Goal: Information Seeking & Learning: Learn about a topic

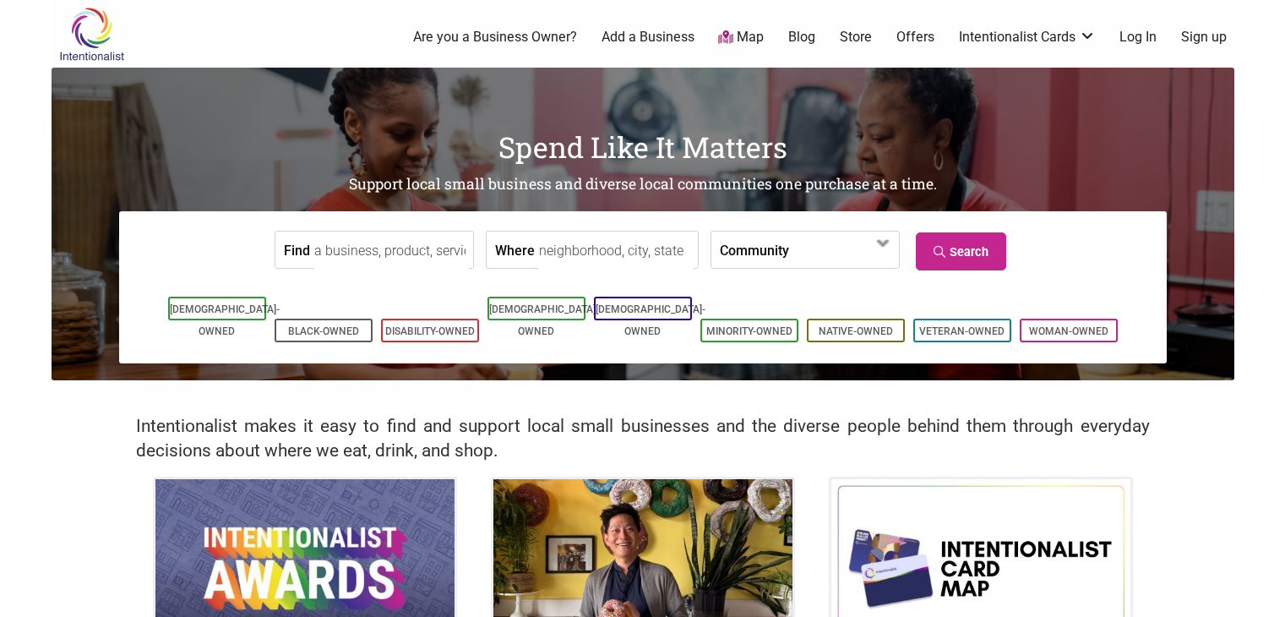
scroll to position [60, 0]
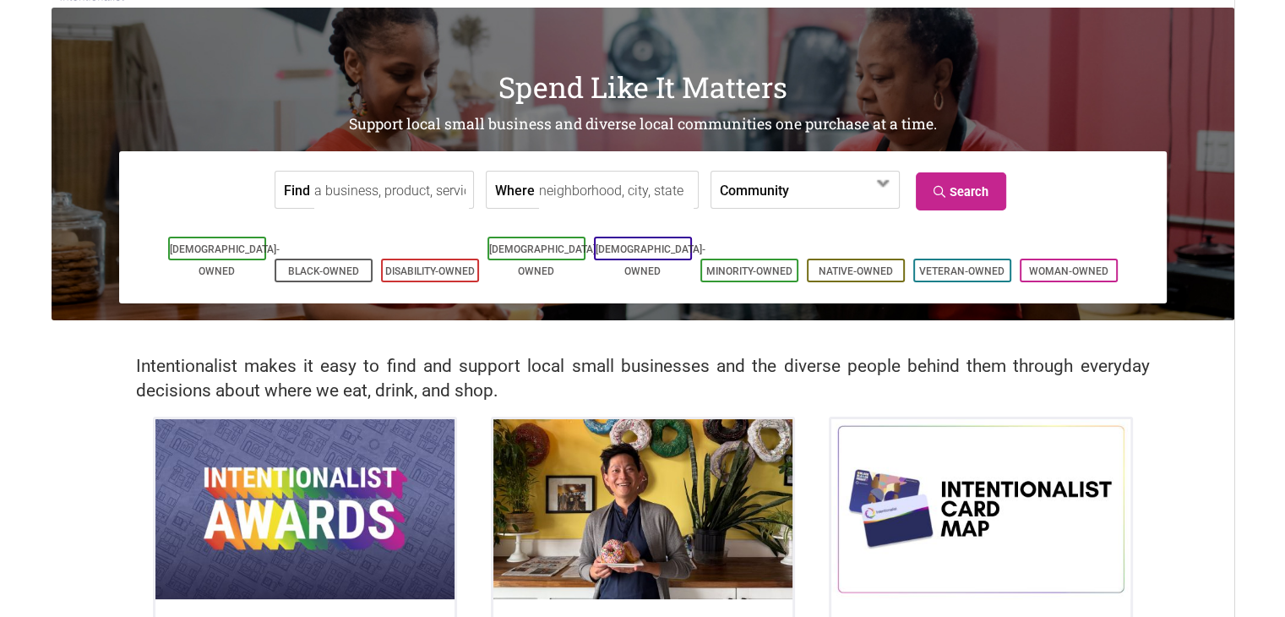
click at [400, 192] on input "Find" at bounding box center [391, 191] width 155 height 38
type input "catering"
click at [558, 194] on input "Where" at bounding box center [616, 191] width 155 height 38
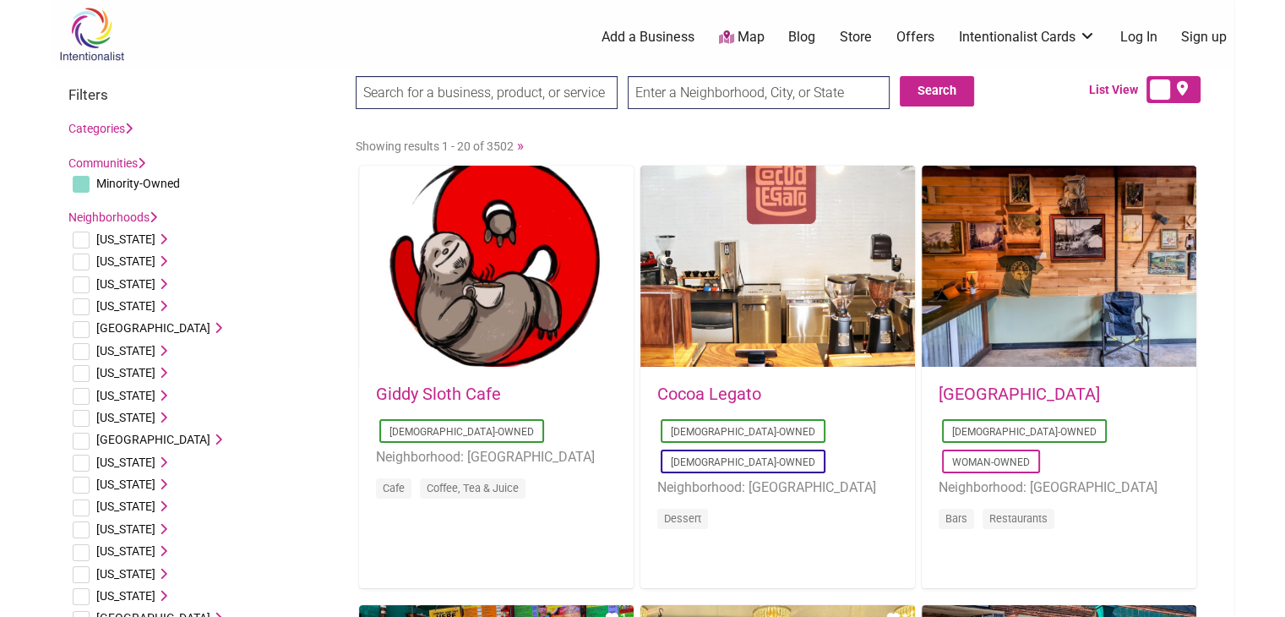
click at [102, 128] on link "Categories" at bounding box center [100, 129] width 64 height 14
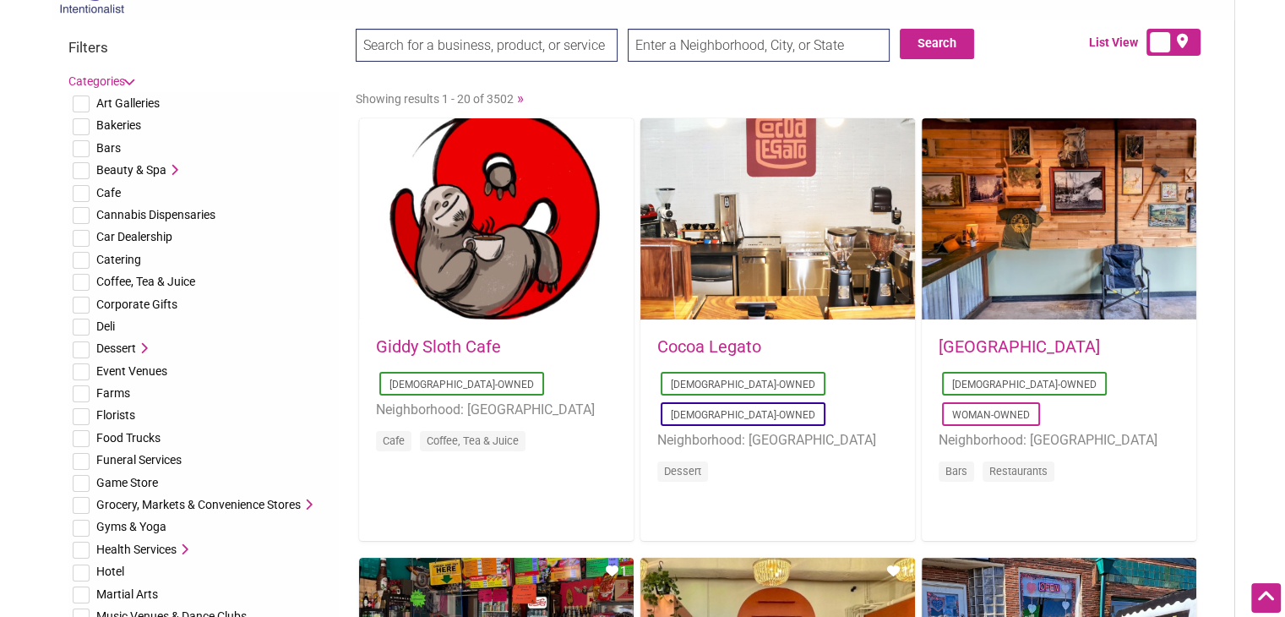
scroll to position [44, 0]
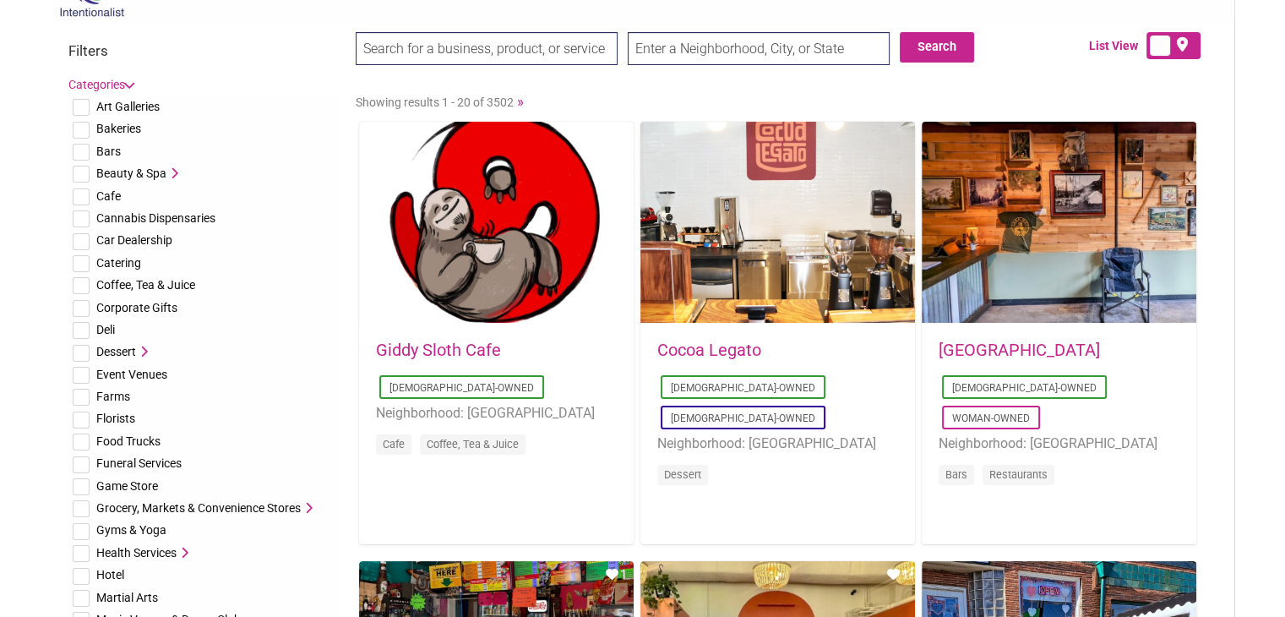
click at [86, 260] on input "checkbox" at bounding box center [81, 263] width 17 height 17
checkbox input "true"
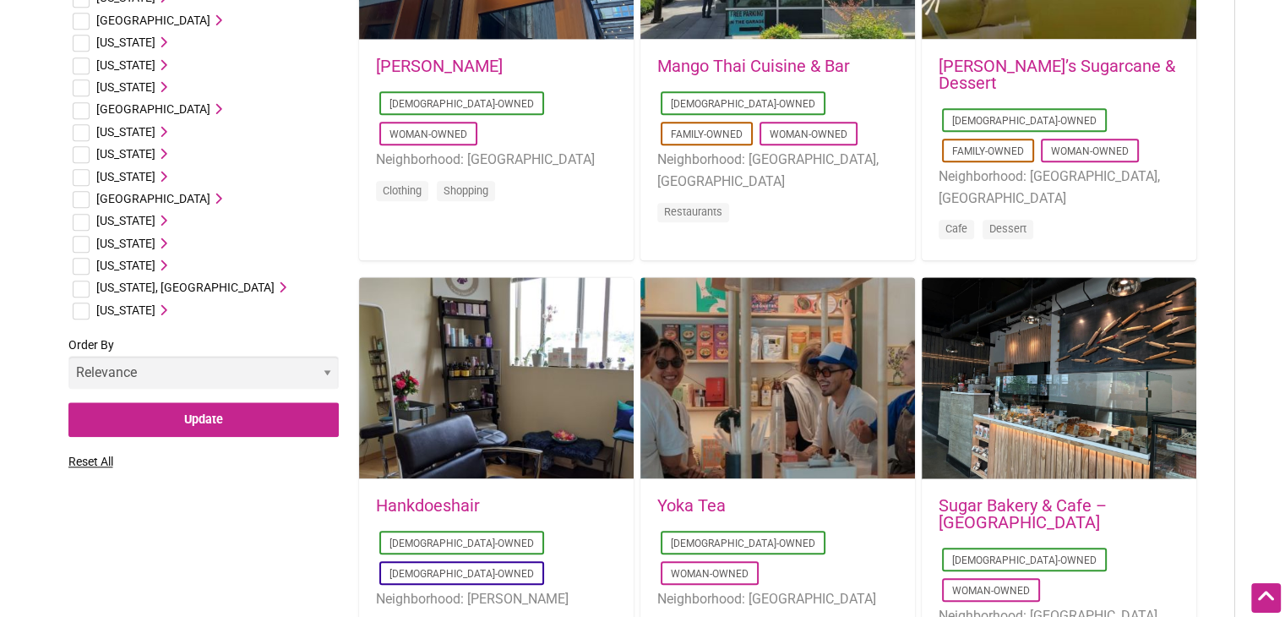
scroll to position [1645, 0]
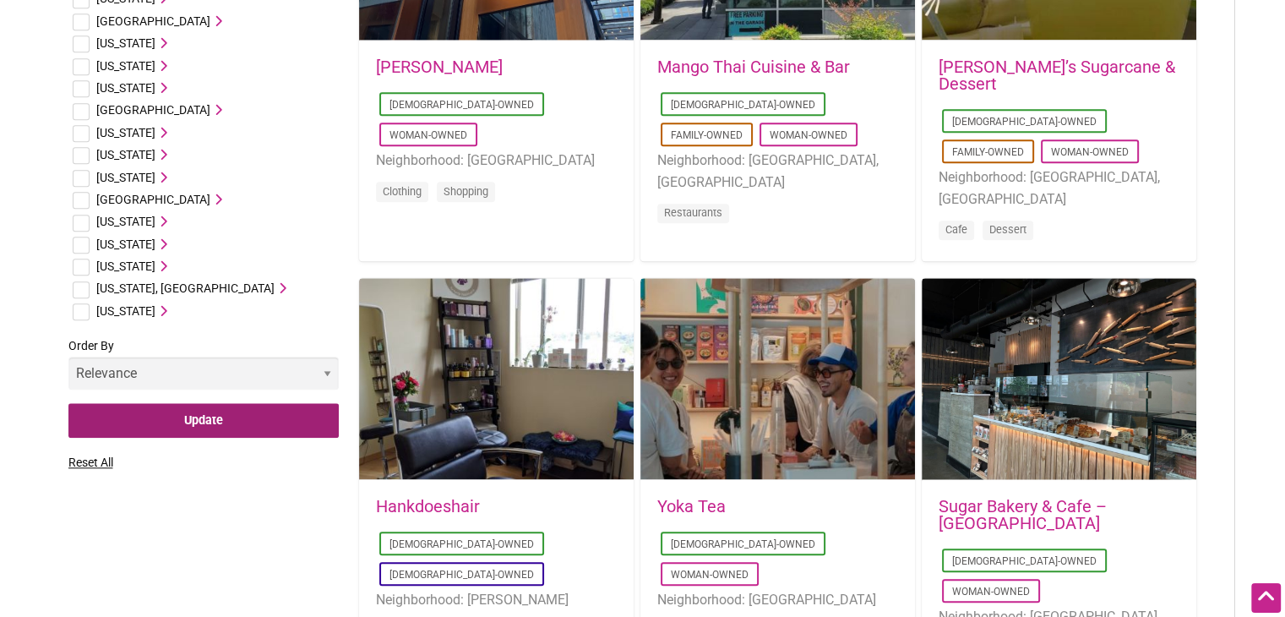
click at [202, 422] on input "Update" at bounding box center [203, 420] width 270 height 35
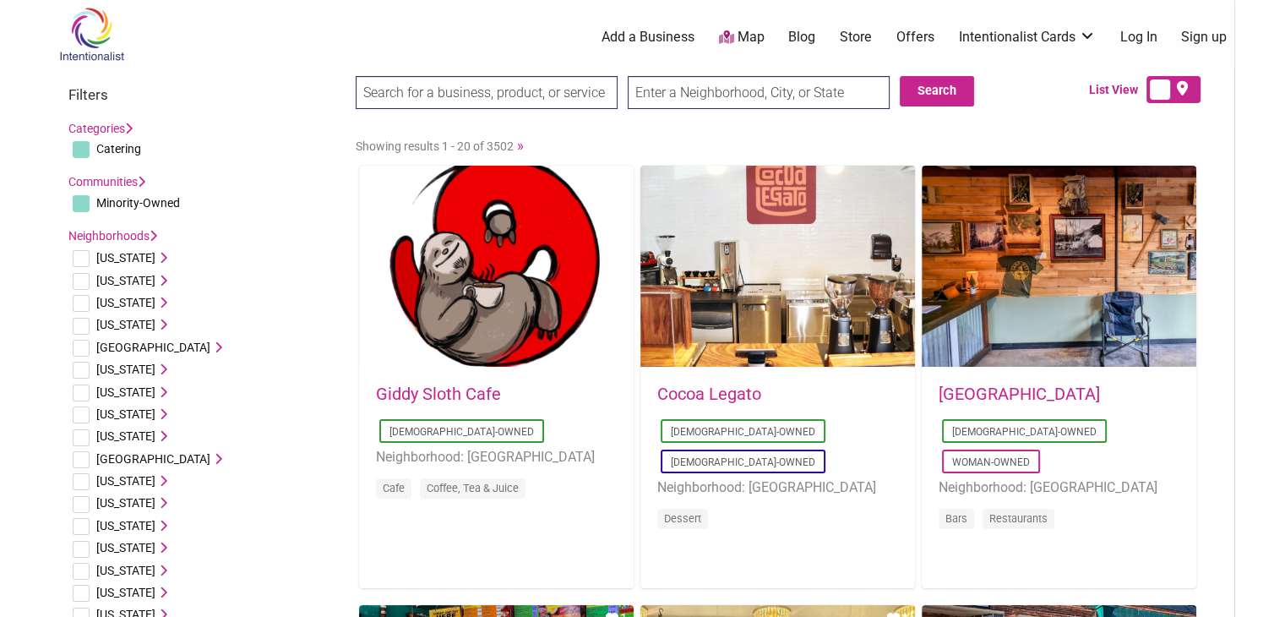
click at [82, 153] on input "checkbox" at bounding box center [81, 149] width 17 height 17
checkbox input "false"
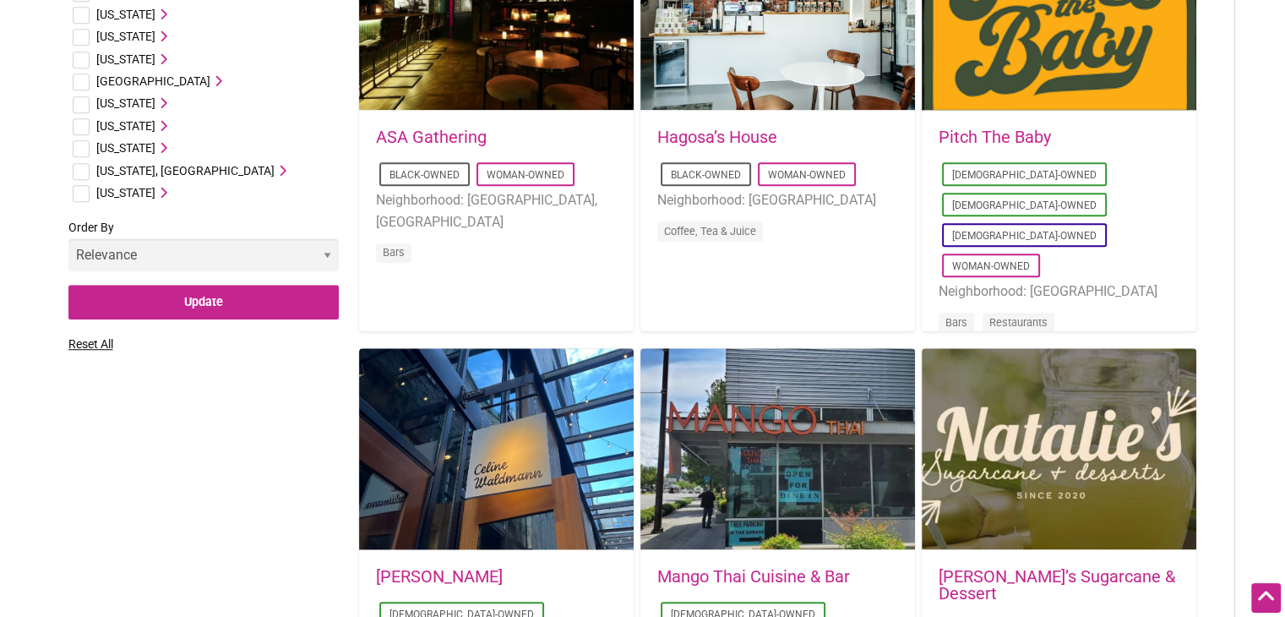
scroll to position [1138, 0]
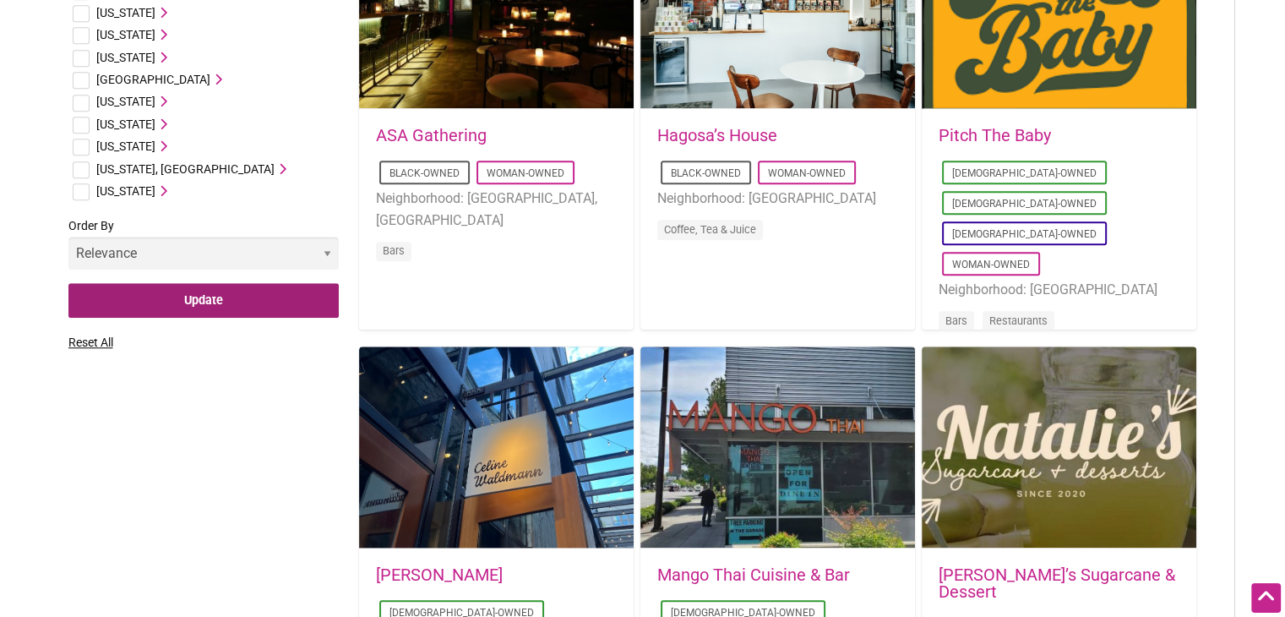
click at [176, 310] on input "Update" at bounding box center [203, 300] width 270 height 35
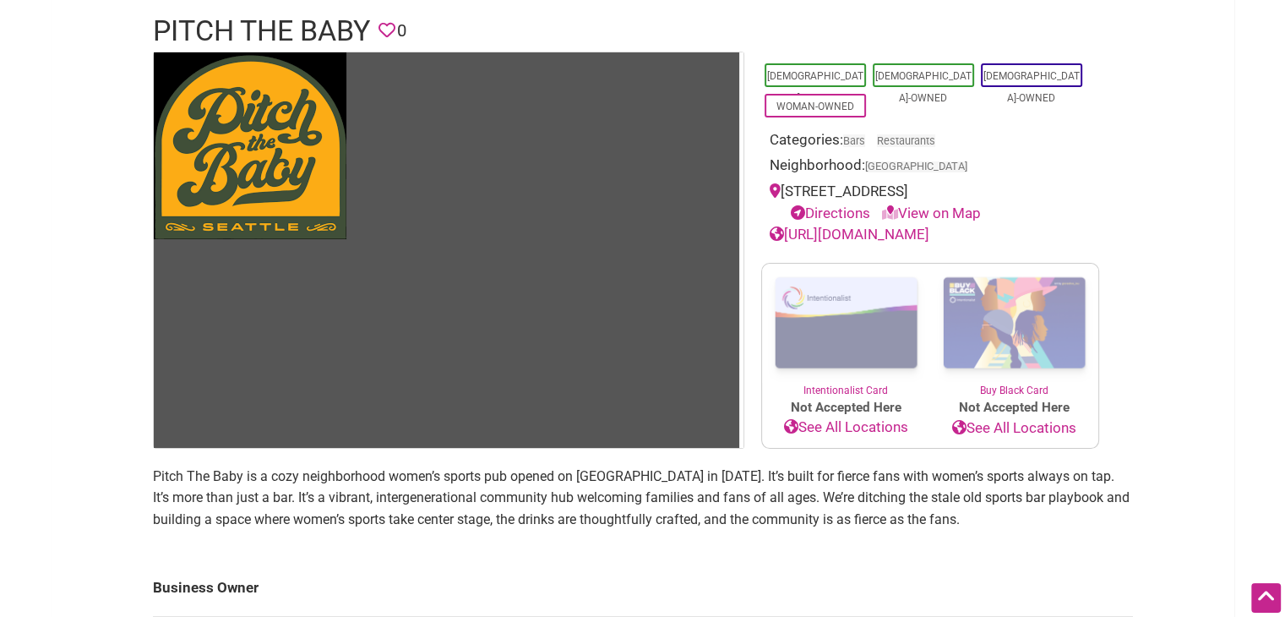
scroll to position [125, 0]
click at [895, 232] on link "[URL][DOMAIN_NAME]" at bounding box center [850, 233] width 160 height 17
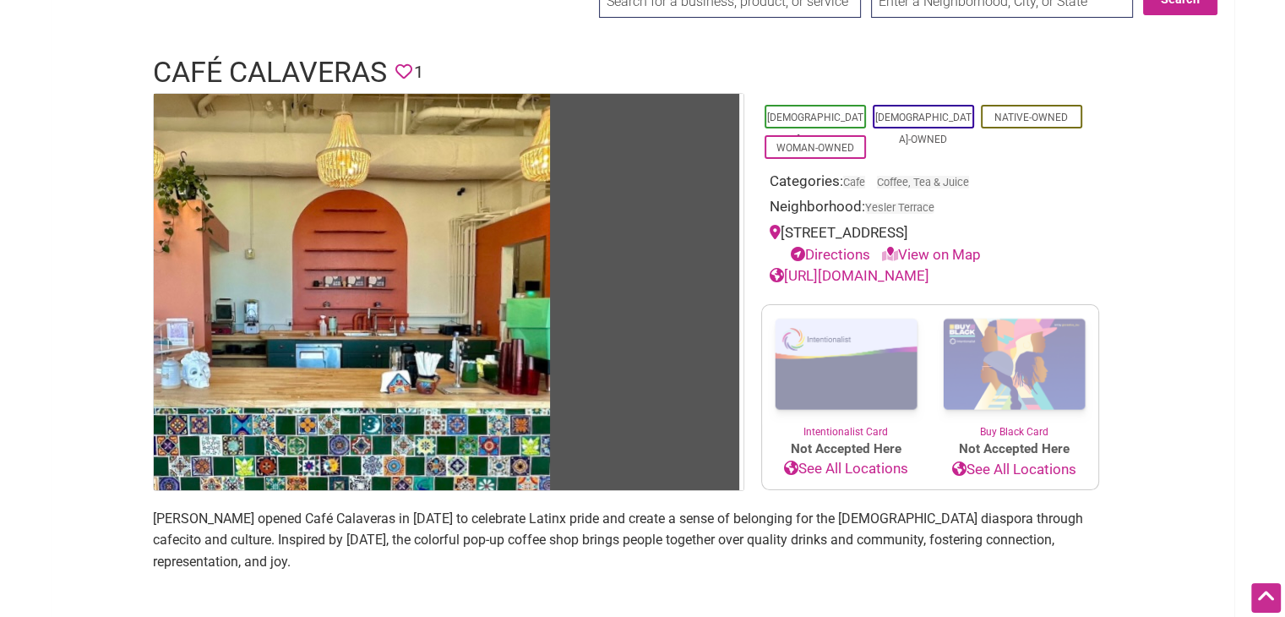
scroll to position [80, 0]
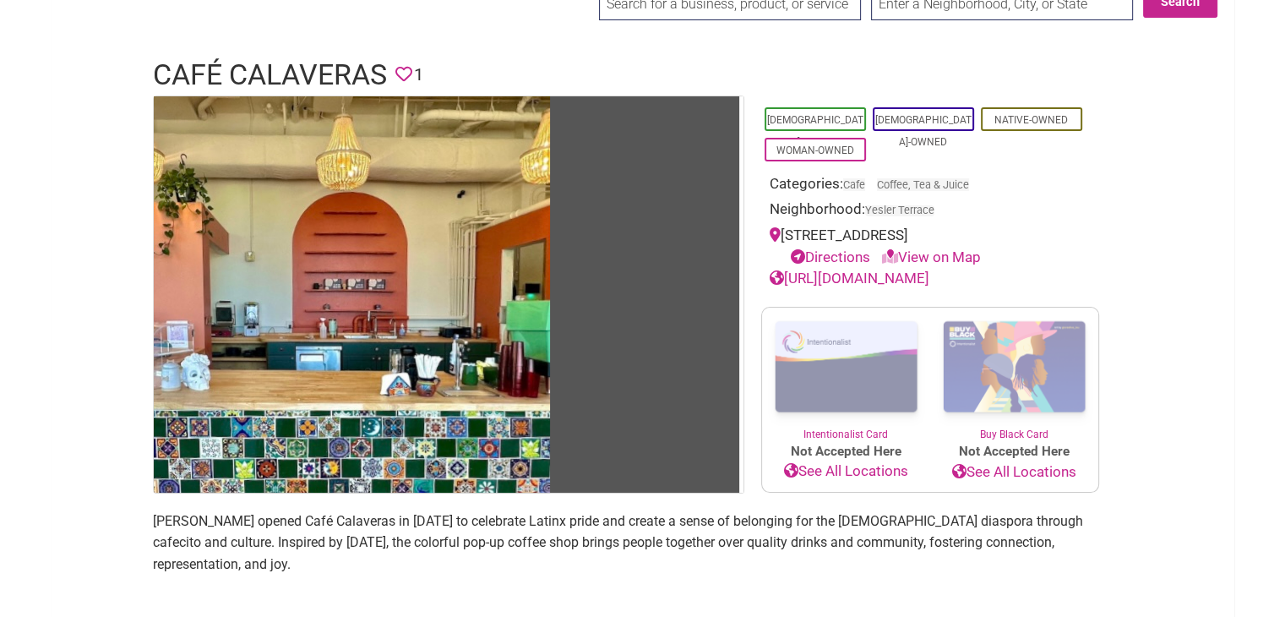
click at [896, 281] on link "http://www.cafecalaveras.com" at bounding box center [850, 278] width 160 height 17
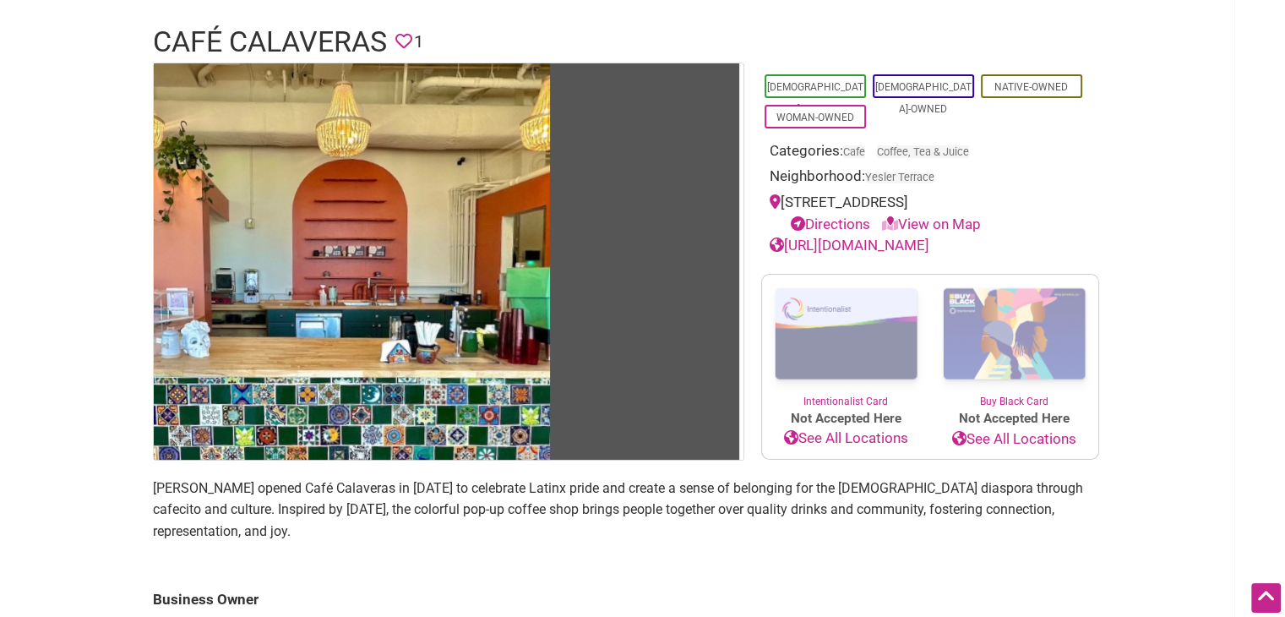
scroll to position [112, 0]
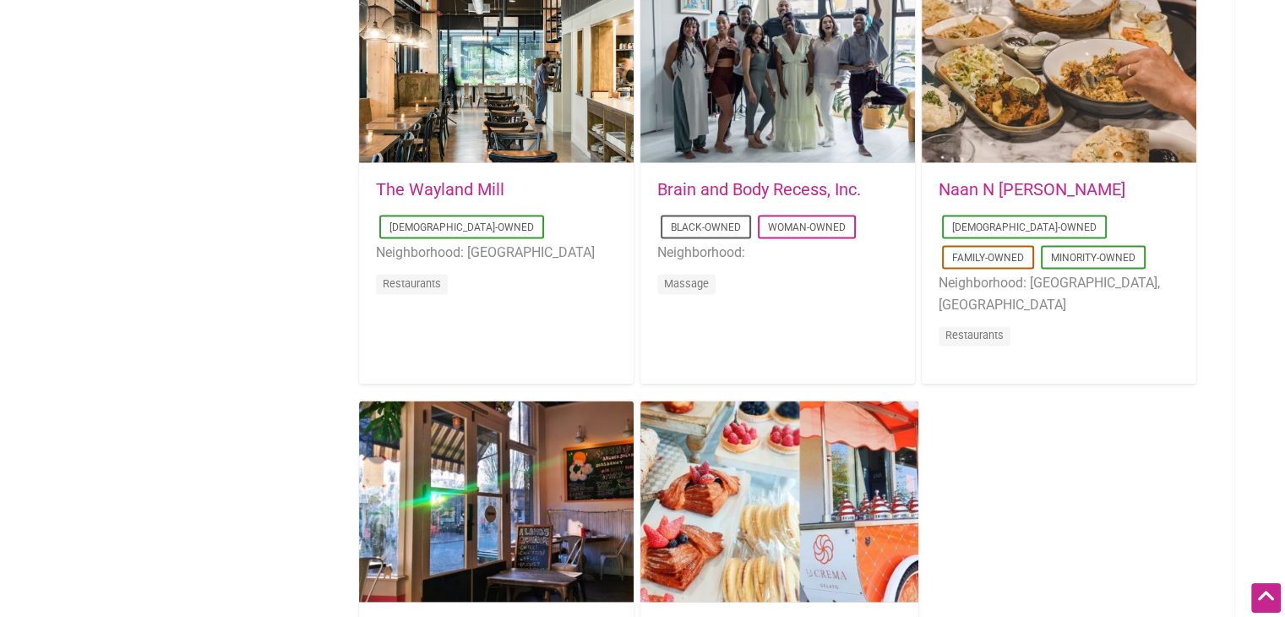
scroll to position [2784, 0]
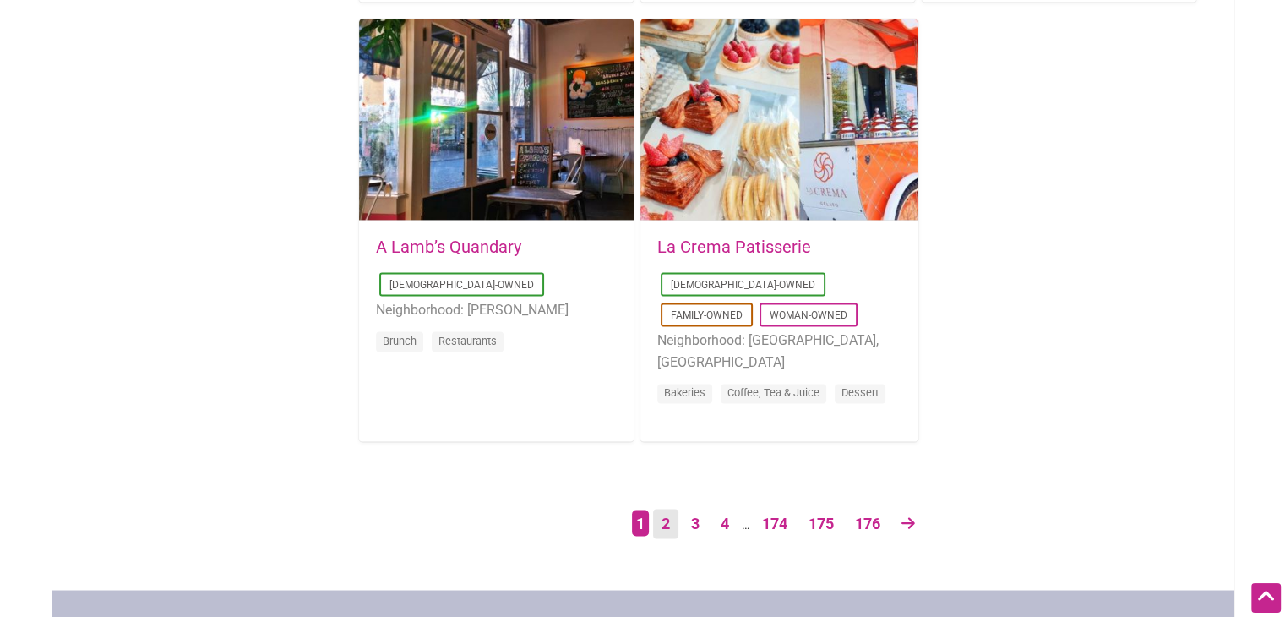
click at [665, 522] on link "2" at bounding box center [665, 524] width 25 height 30
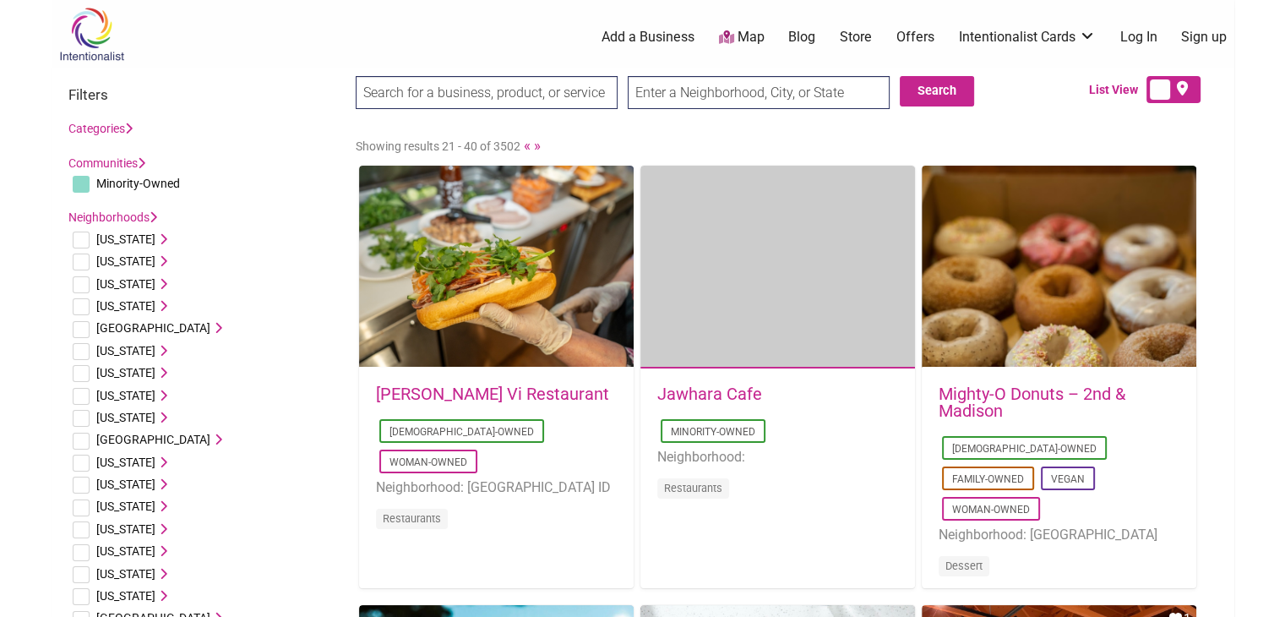
click at [111, 130] on link "Categories" at bounding box center [100, 129] width 64 height 14
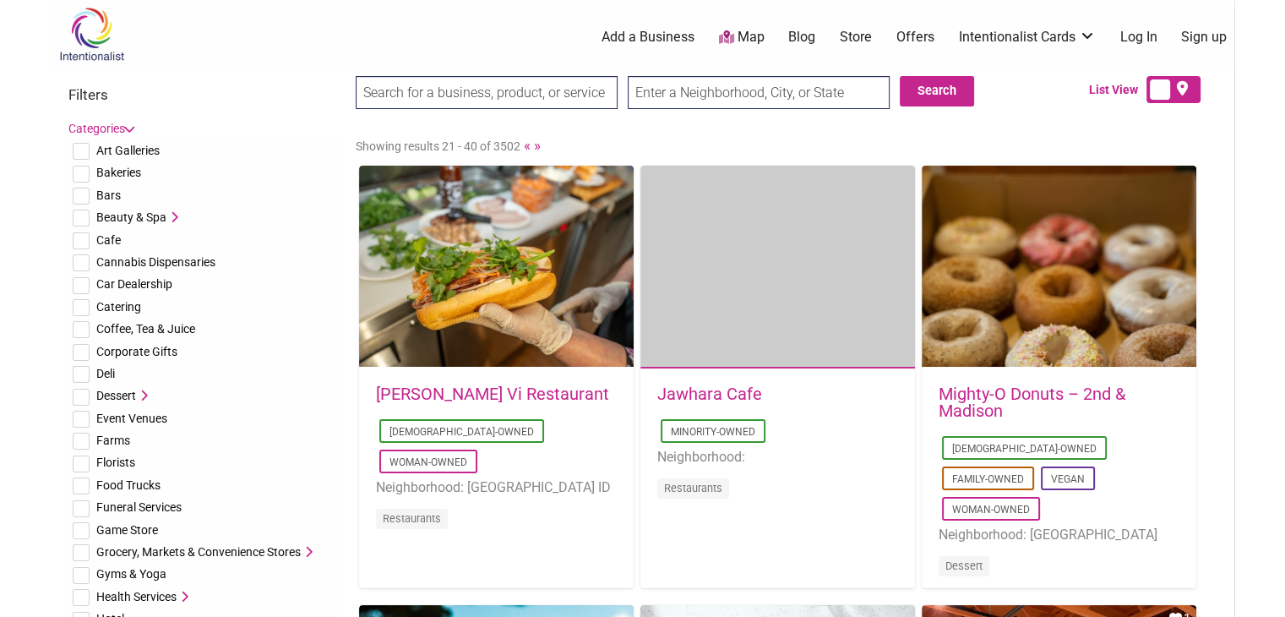
click at [112, 300] on span "Catering" at bounding box center [118, 307] width 45 height 14
click at [82, 312] on input "checkbox" at bounding box center [81, 307] width 17 height 17
checkbox input "true"
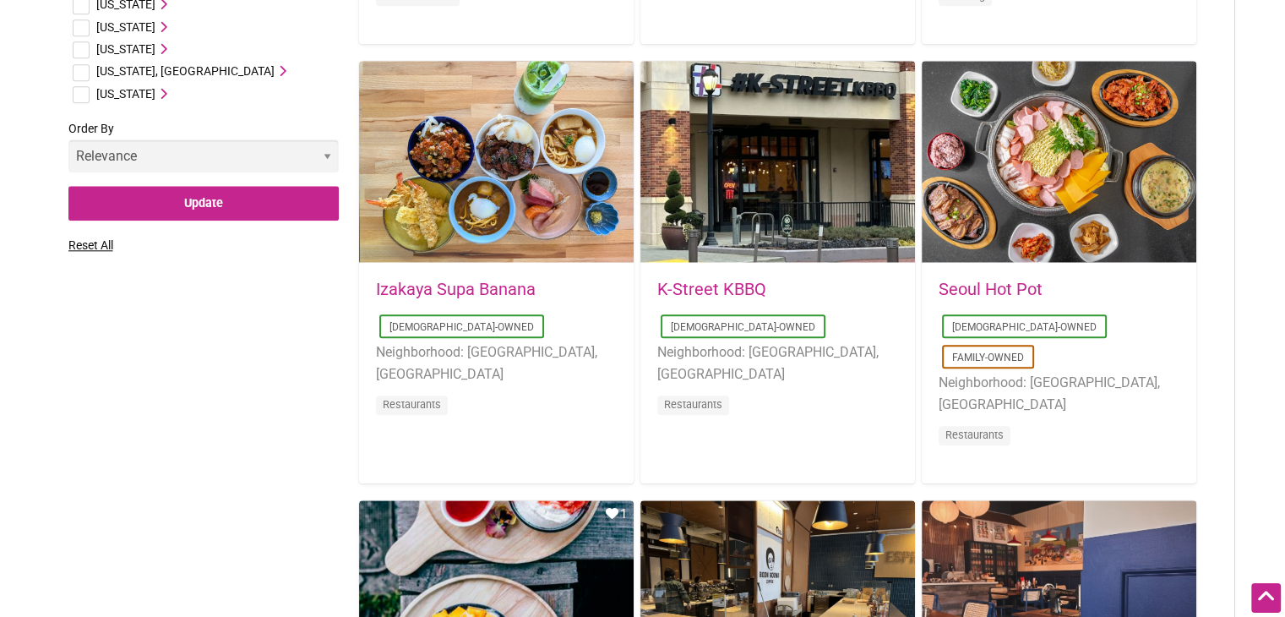
scroll to position [1966, 0]
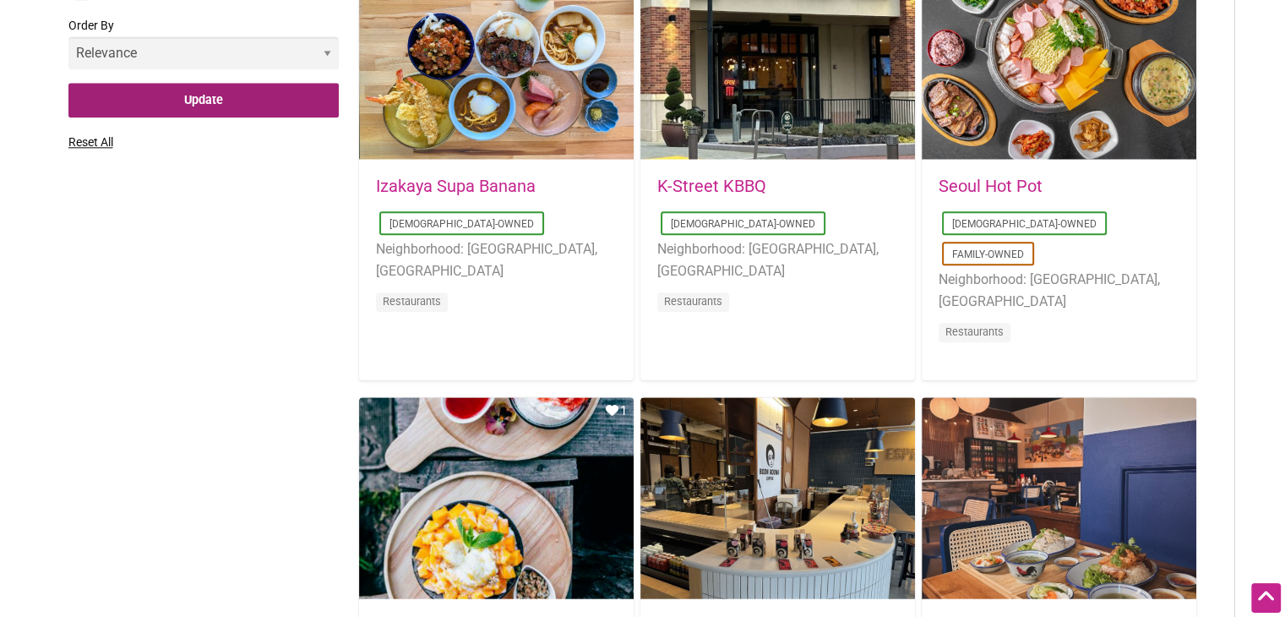
click at [209, 96] on input "Update" at bounding box center [203, 100] width 270 height 35
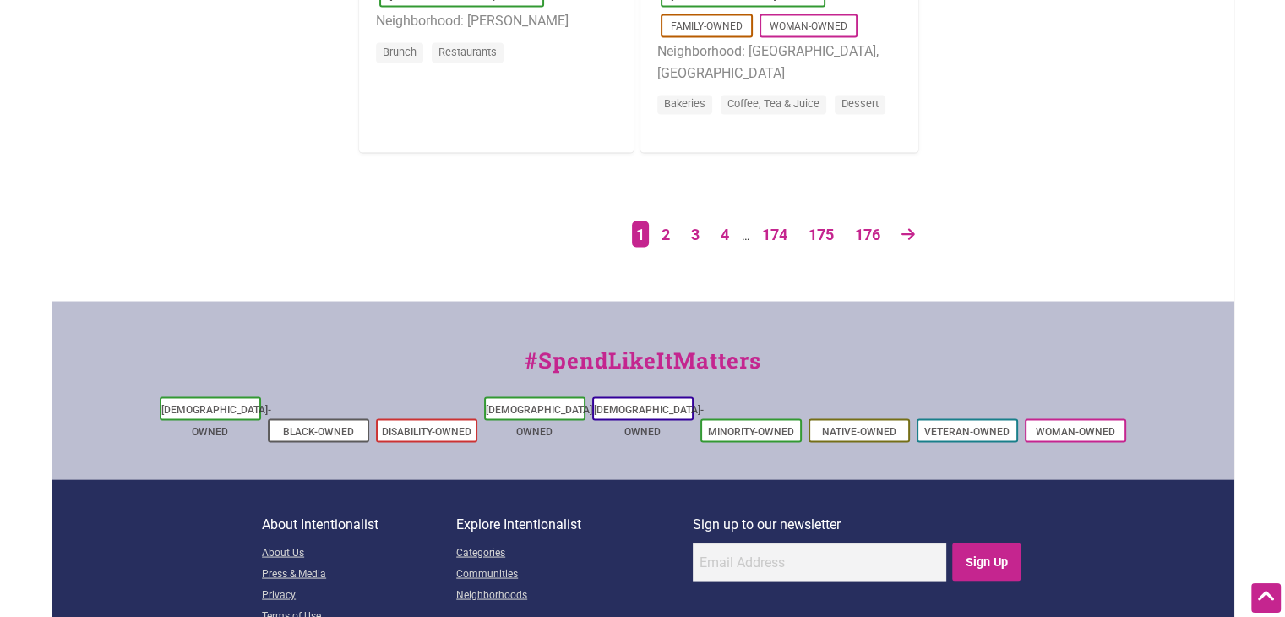
scroll to position [3073, 0]
drag, startPoint x: 0, startPoint y: 0, endPoint x: 1064, endPoint y: 332, distance: 1114.7
drag, startPoint x: 1064, startPoint y: 332, endPoint x: 1124, endPoint y: 183, distance: 160.4
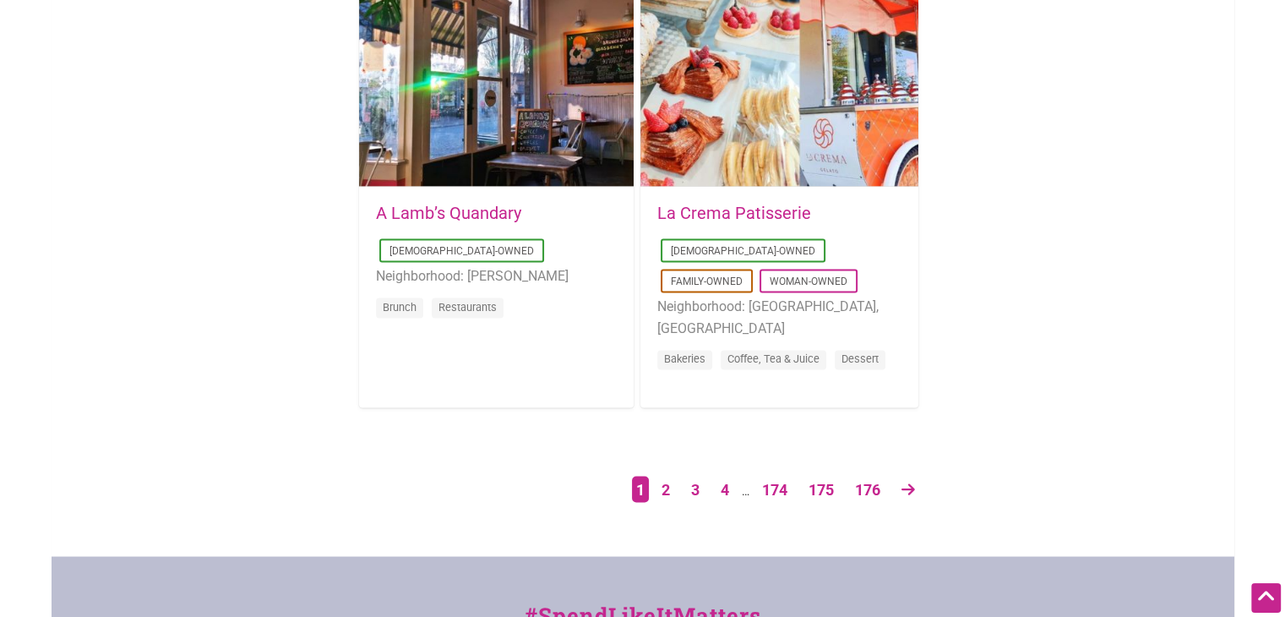
scroll to position [2814, 0]
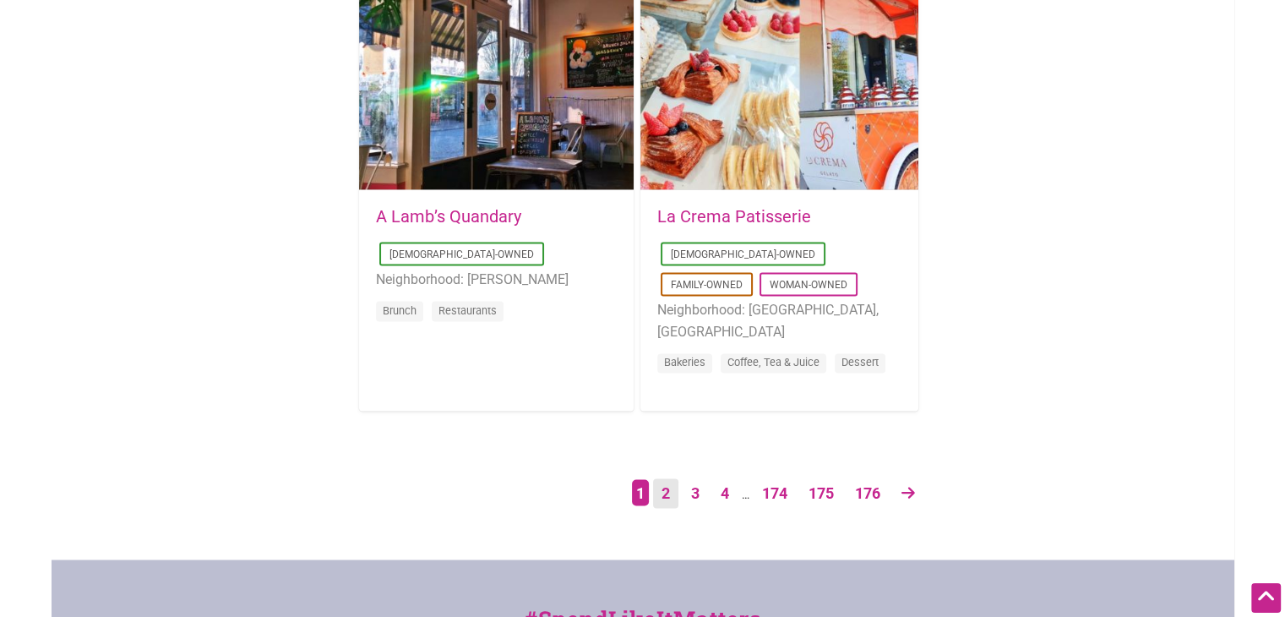
click at [663, 487] on link "2" at bounding box center [665, 493] width 25 height 30
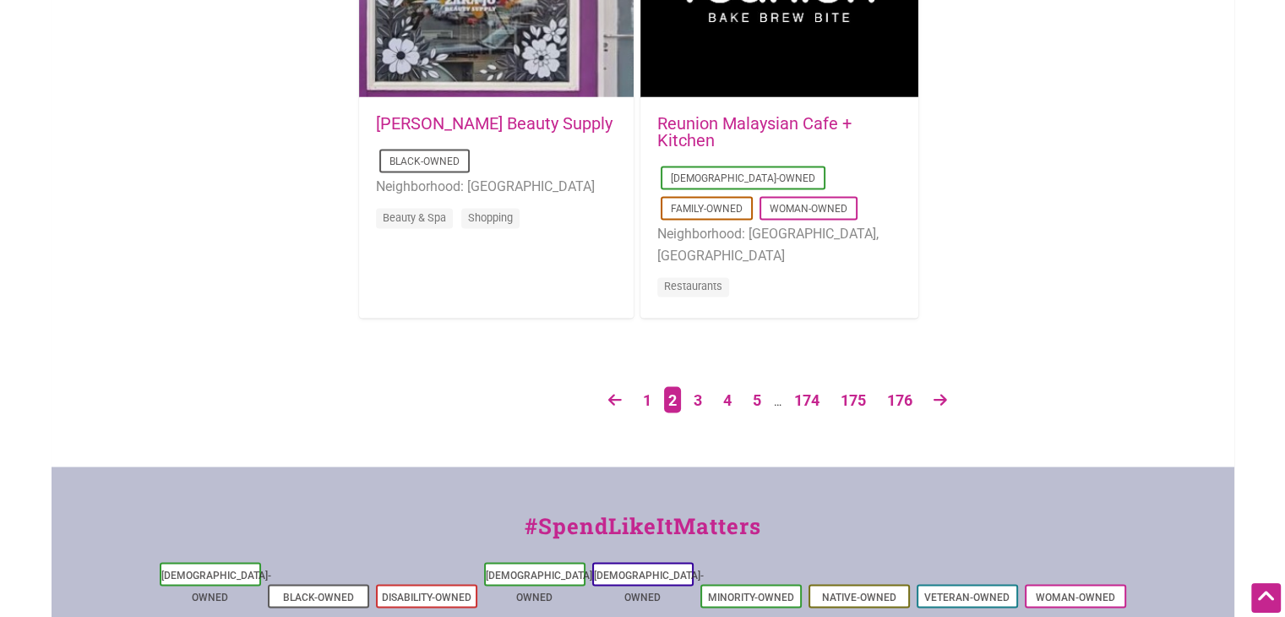
scroll to position [2907, 0]
click at [698, 407] on link "3" at bounding box center [697, 400] width 25 height 30
